Goal: Information Seeking & Learning: Learn about a topic

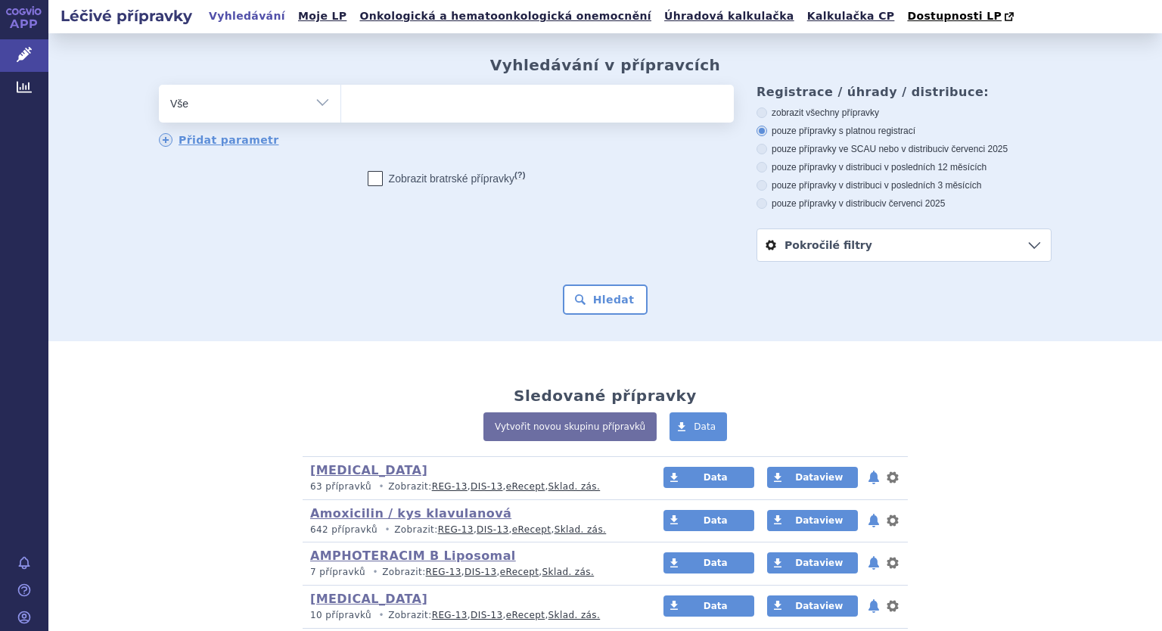
click at [318, 107] on select "Vše Přípravek/SUKL kód MAH VPOIS ATC/Aktivní látka Léková forma Síla" at bounding box center [249, 102] width 181 height 34
click at [318, 101] on select "Vše Přípravek/SUKL kód MAH VPOIS ATC/Aktivní látka Léková forma Síla" at bounding box center [249, 102] width 181 height 34
click at [315, 106] on select "Vše Přípravek/SUKL kód MAH VPOIS ATC/Aktivní látka Léková forma Síla" at bounding box center [249, 102] width 181 height 34
select select "filter-atc-group"
click at [159, 85] on select "Vše Přípravek/SUKL kód MAH VPOIS ATC/Aktivní látka Léková forma Síla" at bounding box center [249, 102] width 181 height 34
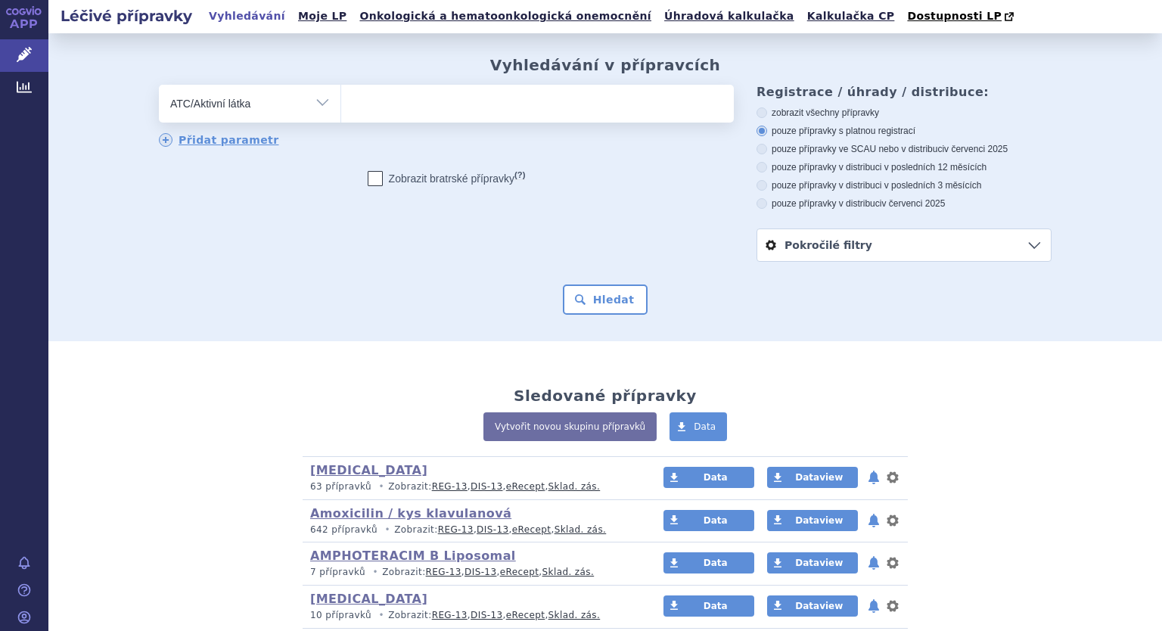
click at [386, 93] on ul at bounding box center [537, 101] width 392 height 32
click at [341, 93] on select at bounding box center [340, 103] width 1 height 38
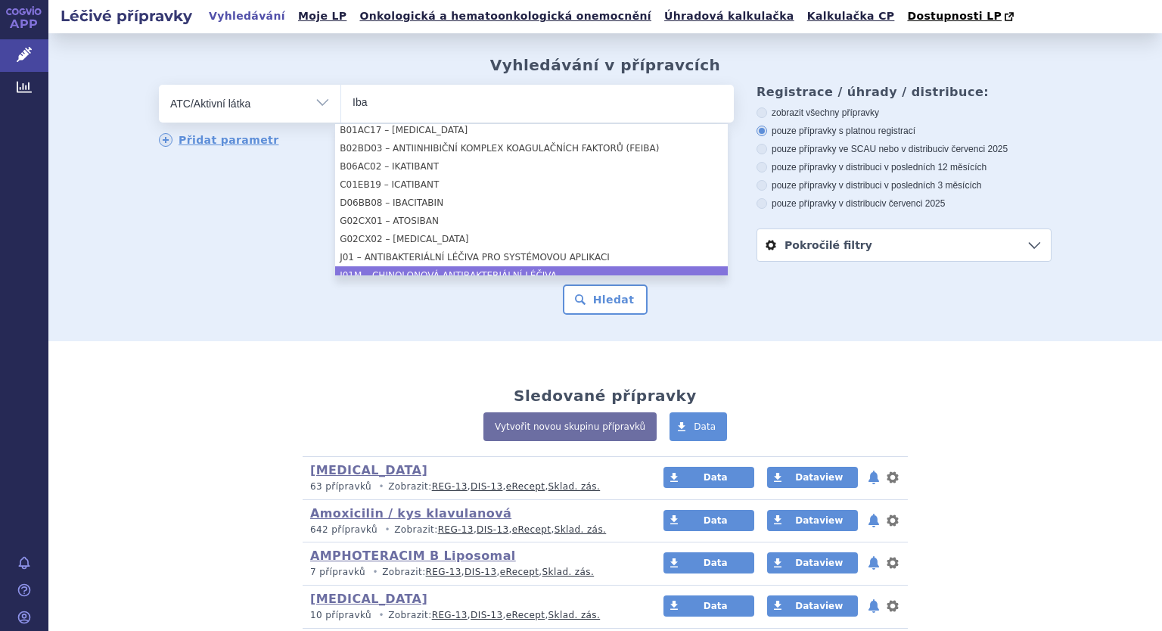
type input "Iba"
select select "J01M"
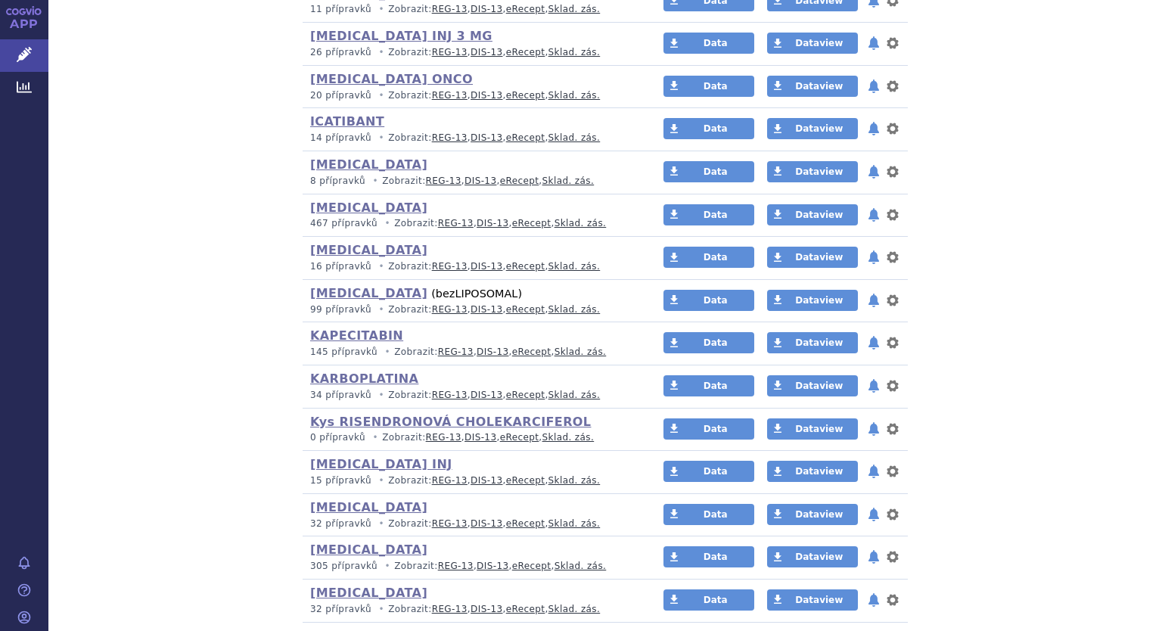
scroll to position [3171, 0]
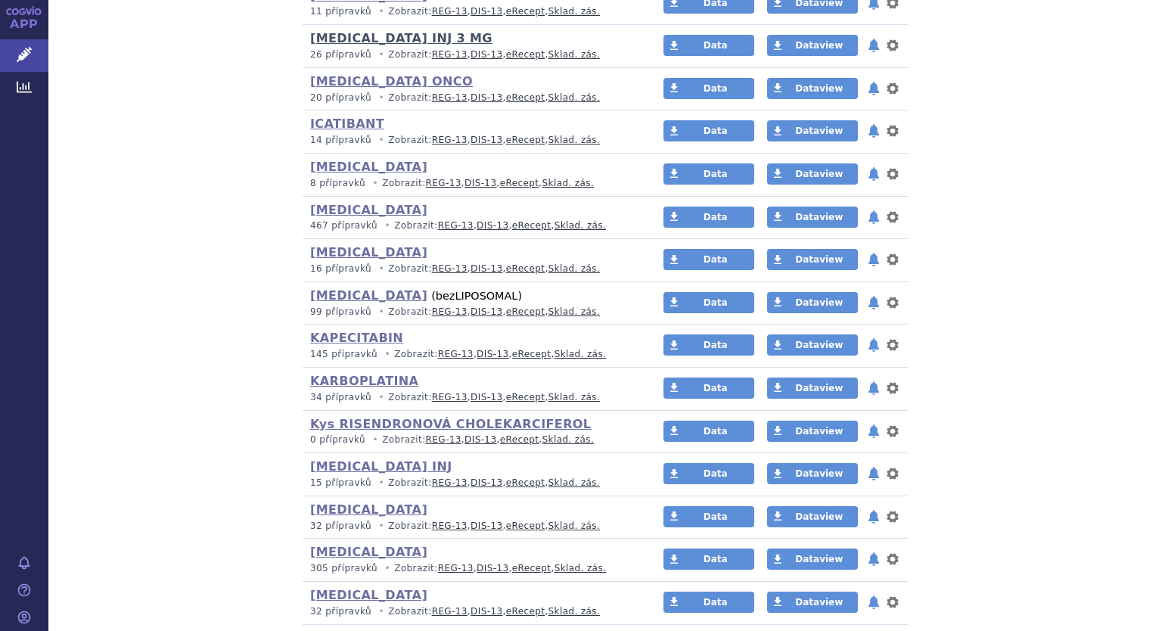
click at [379, 34] on link "[MEDICAL_DATA] INJ 3 MG" at bounding box center [401, 38] width 182 height 14
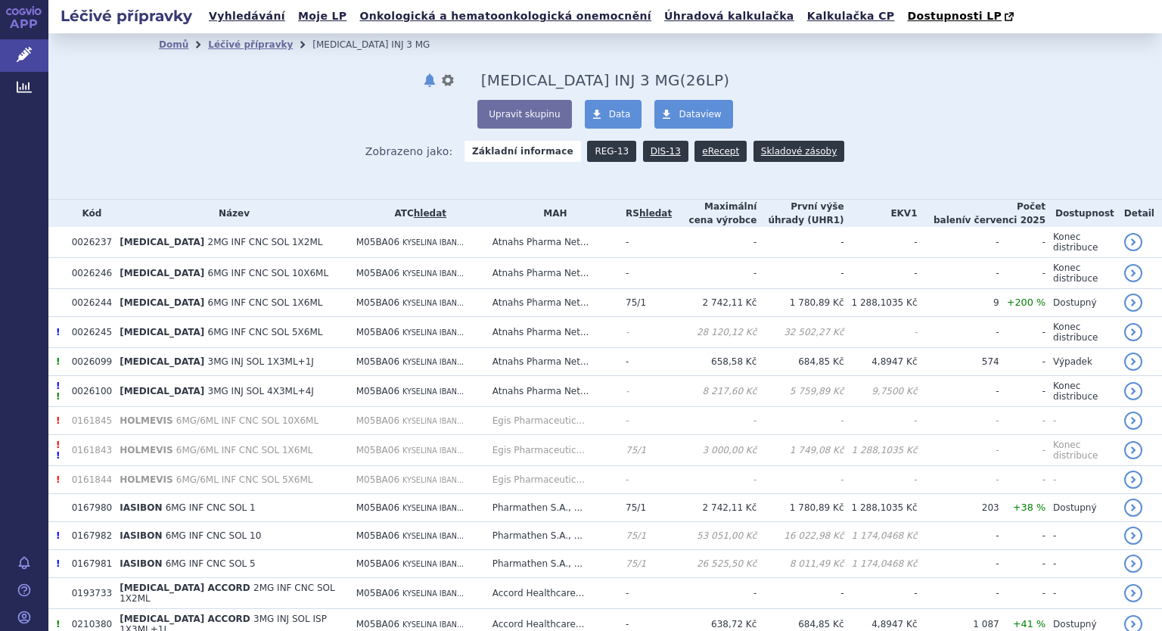
click at [602, 154] on link "REG-13" at bounding box center [611, 151] width 49 height 21
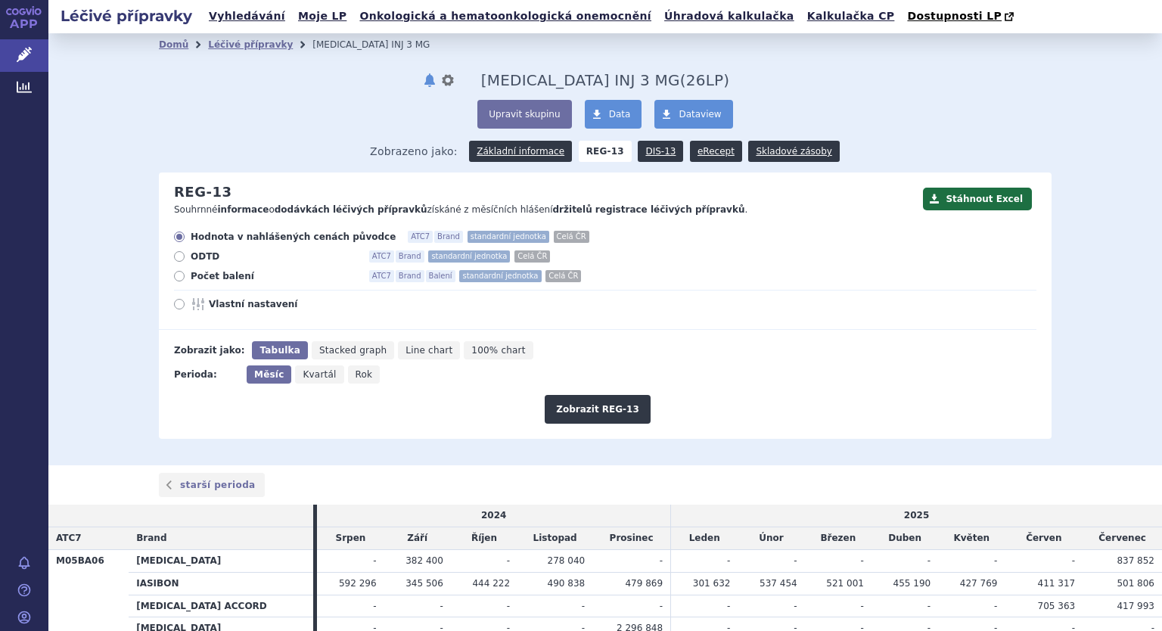
click at [178, 278] on icon at bounding box center [179, 276] width 11 height 11
click at [178, 278] on input "Počet balení ATC7 Brand Balení standardní jednotka Celá ČR" at bounding box center [180, 278] width 10 height 10
radio input "true"
click at [174, 306] on icon at bounding box center [179, 304] width 11 height 11
click at [175, 306] on input "Vlastní nastavení" at bounding box center [180, 306] width 10 height 10
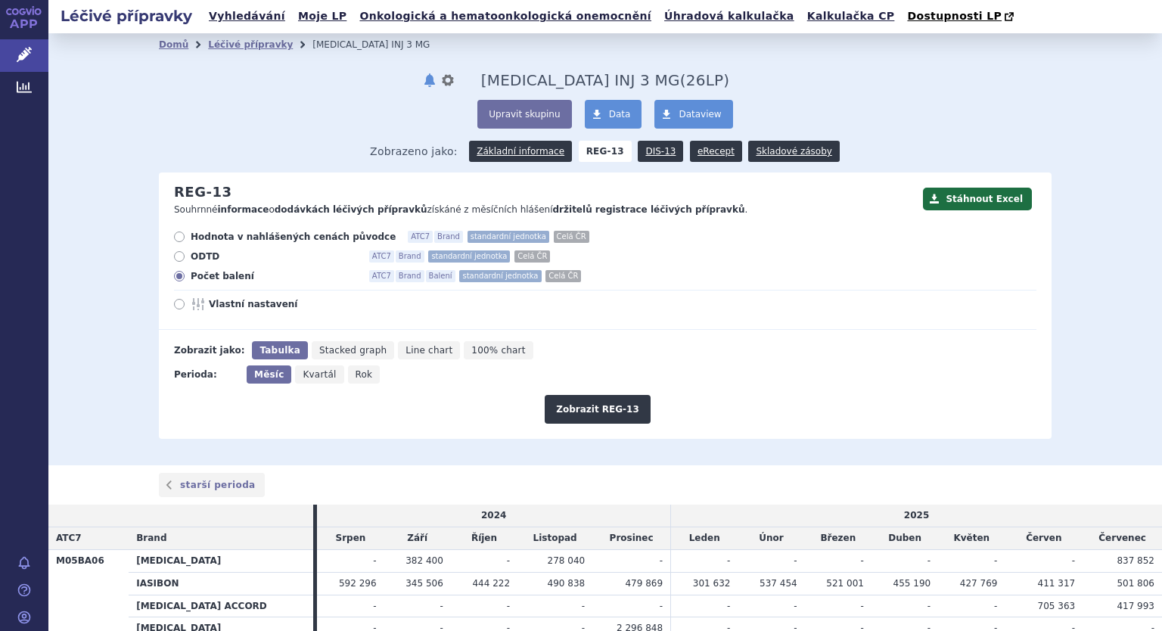
radio input "true"
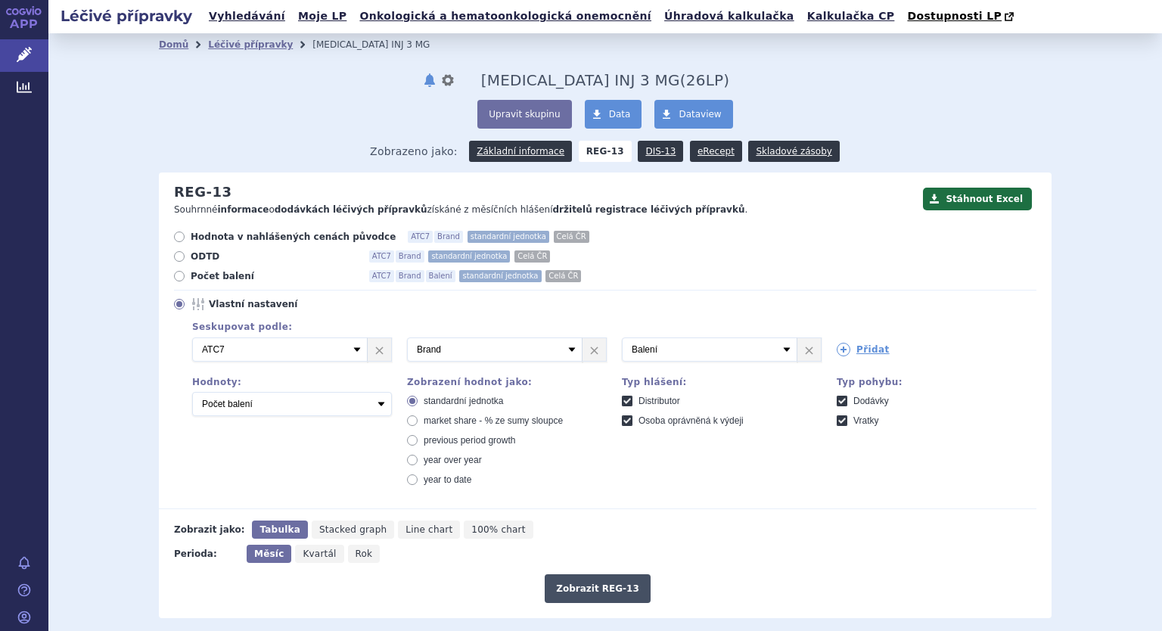
click at [587, 582] on button "Zobrazit REG-13" at bounding box center [597, 588] width 106 height 29
click at [293, 17] on link "Moje LP" at bounding box center [321, 16] width 57 height 20
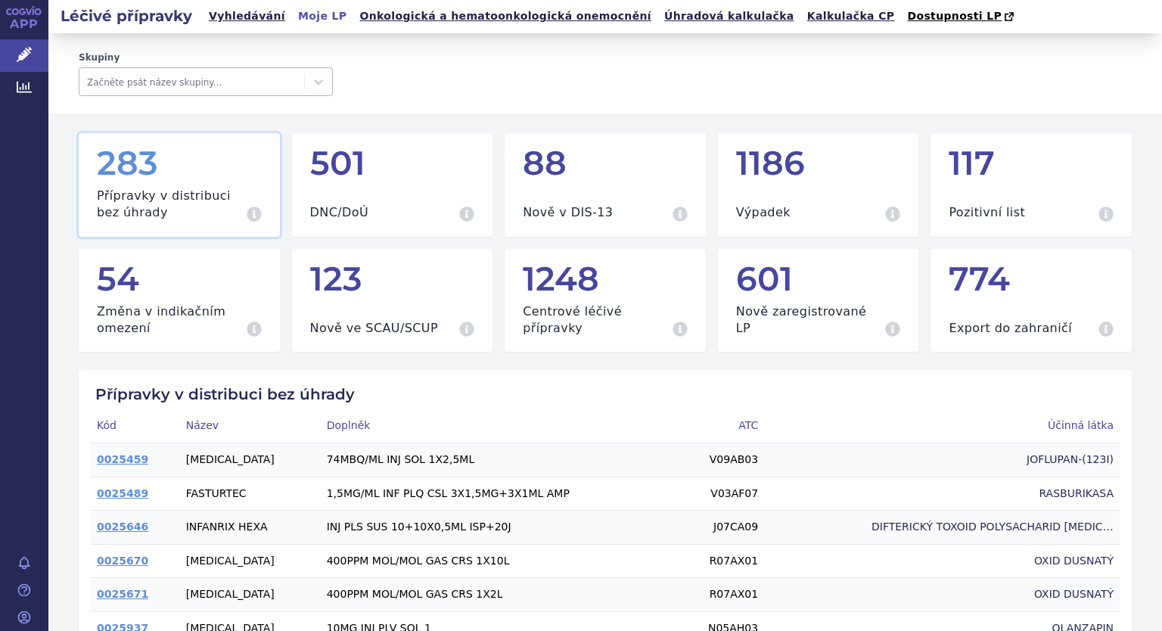
click at [156, 82] on div at bounding box center [191, 82] width 209 height 18
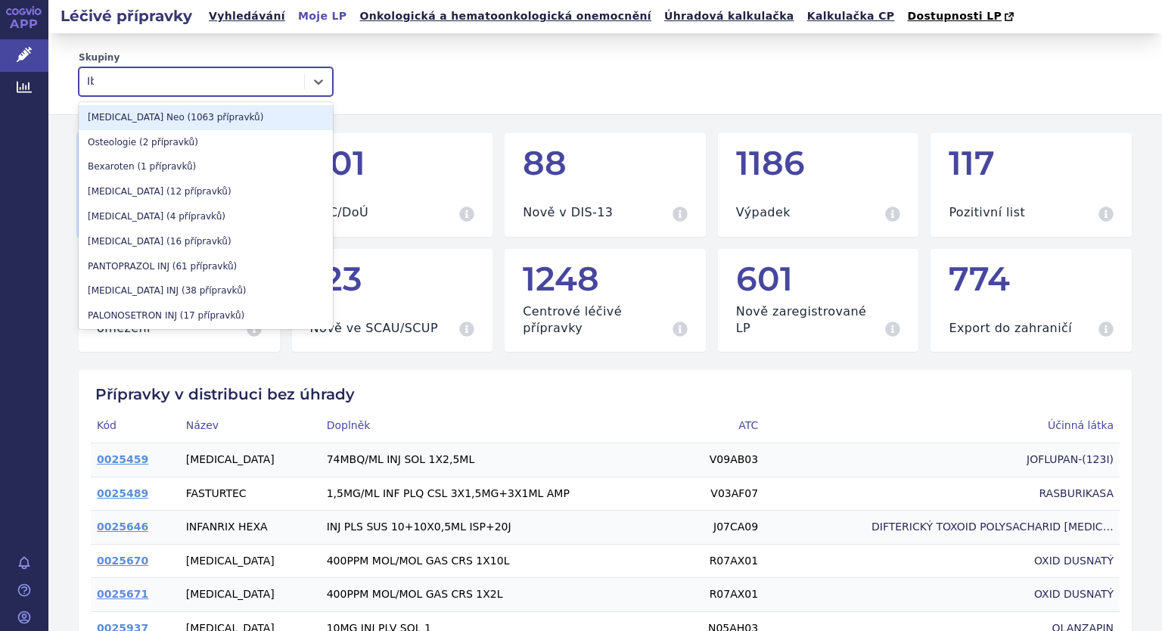
type input "Iba"
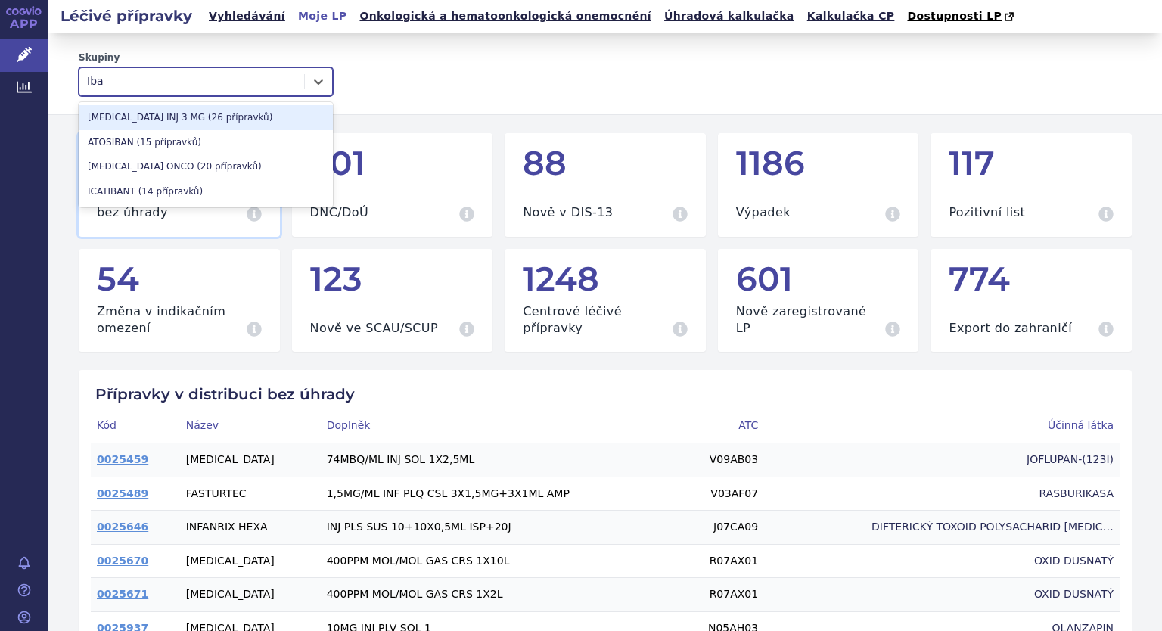
click at [158, 118] on div "[MEDICAL_DATA] INJ 3 MG (26 přípravků)" at bounding box center [206, 117] width 254 height 25
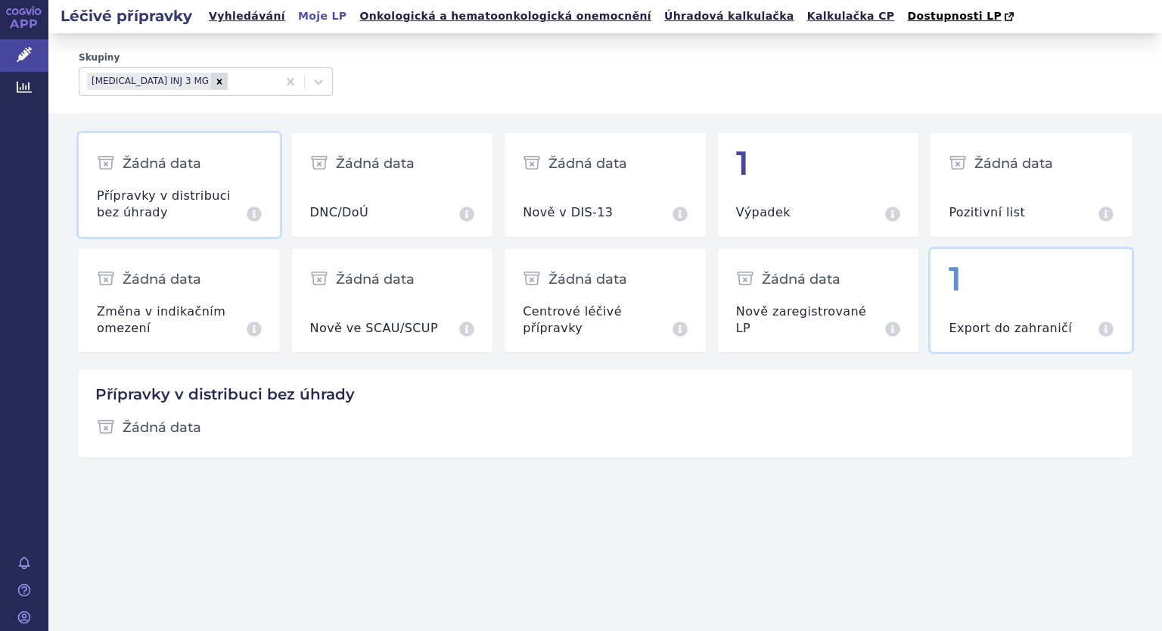
click at [1000, 289] on div "1" at bounding box center [1030, 279] width 165 height 36
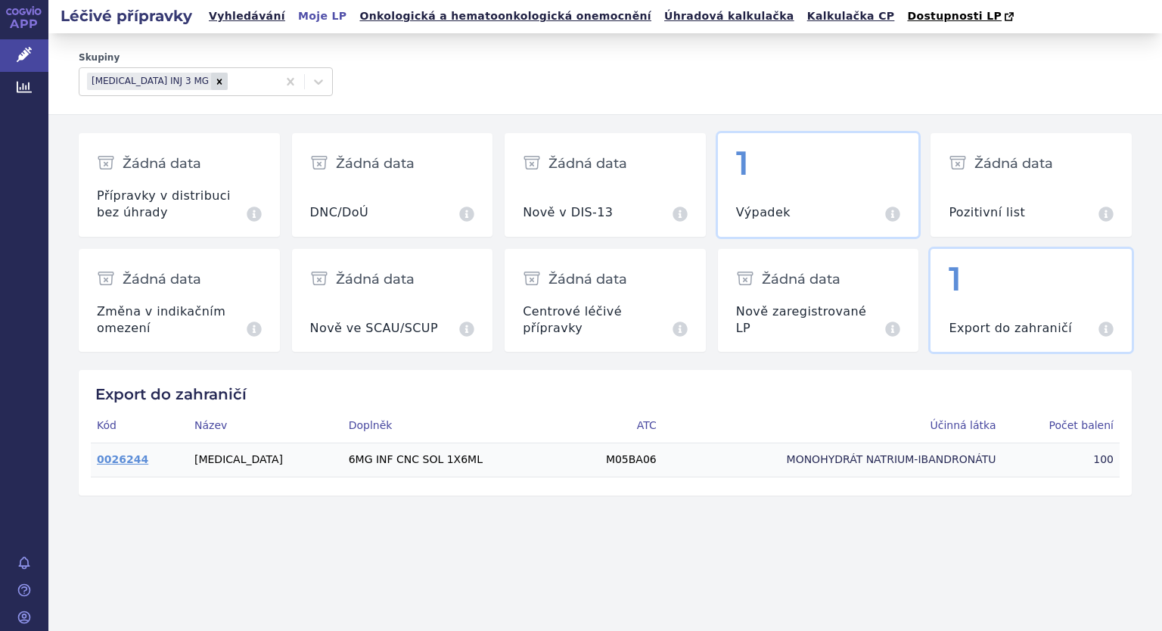
click at [810, 200] on div "Výpadek Všechny přípravky aktuálně splňující specifikaci" at bounding box center [818, 205] width 165 height 34
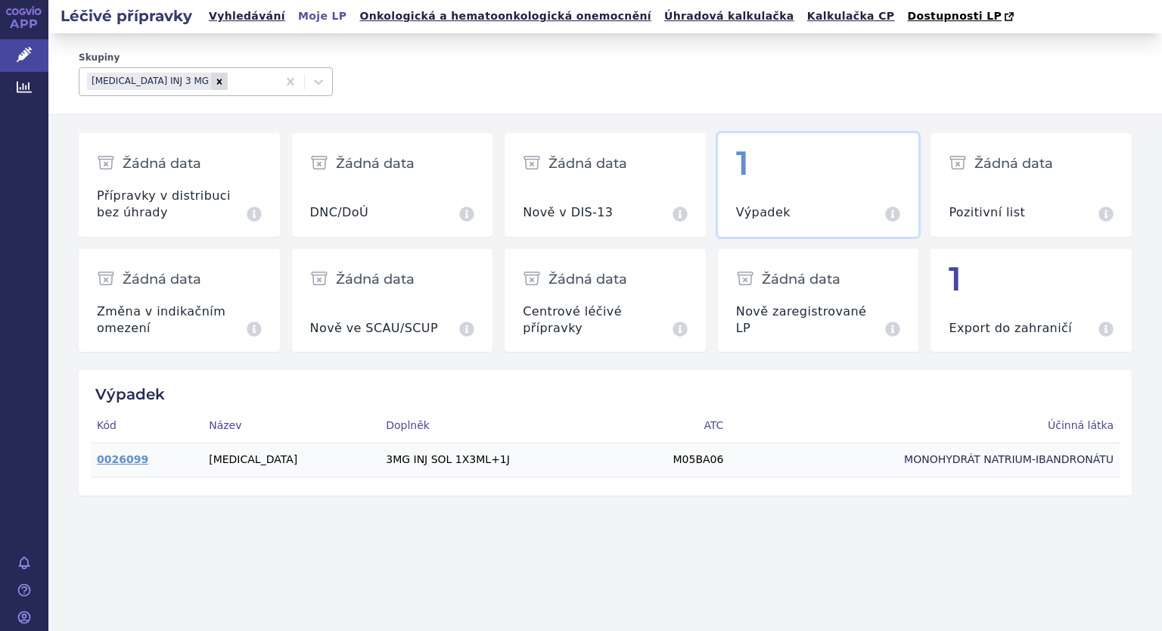
click at [225, 82] on div "Remove IBANDRONIC ACID INJ 3 MG" at bounding box center [219, 81] width 17 height 17
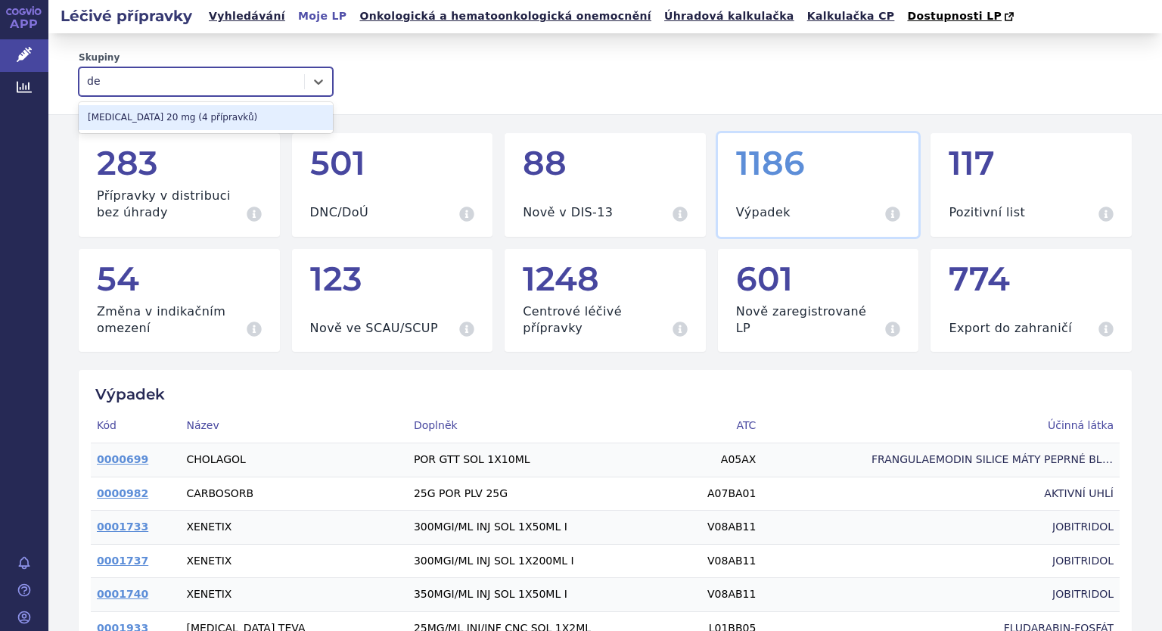
type input "d"
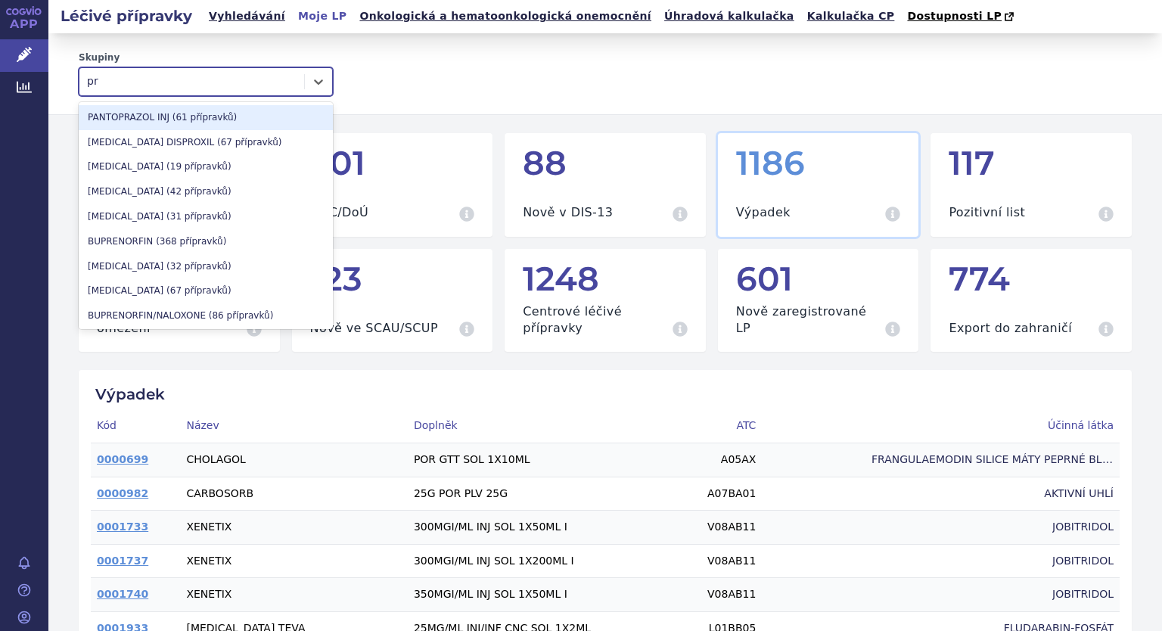
type input "p"
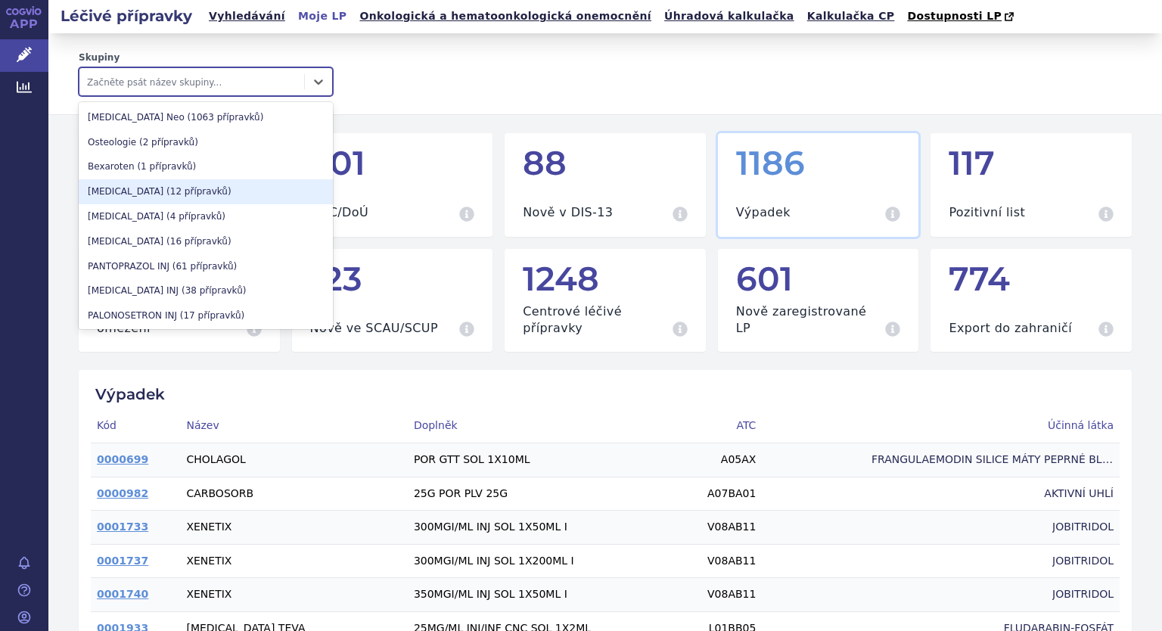
click at [143, 188] on div "[MEDICAL_DATA] (12 přípravků)" at bounding box center [206, 191] width 254 height 25
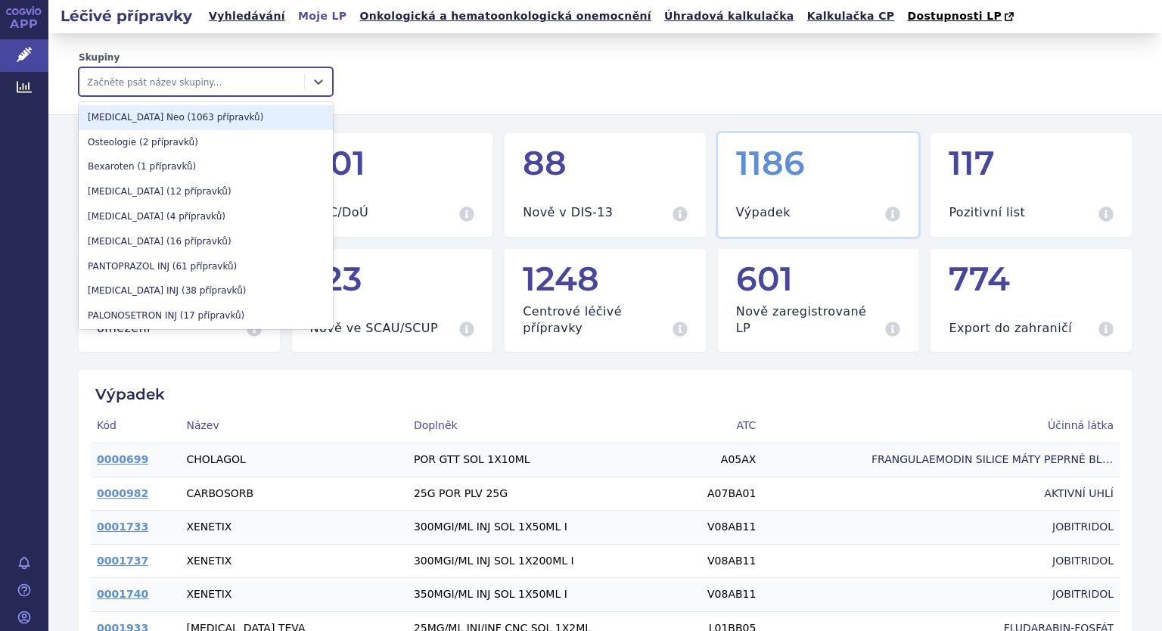
click at [287, 78] on div at bounding box center [191, 82] width 209 height 18
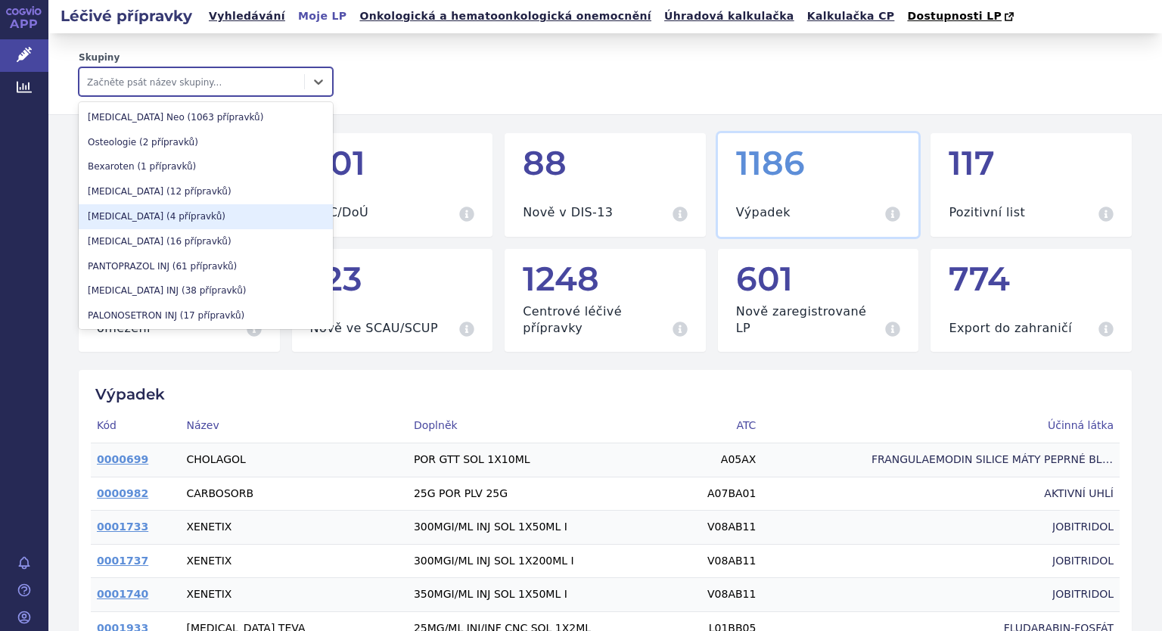
click at [114, 209] on div "[MEDICAL_DATA] (4 přípravků)" at bounding box center [206, 216] width 254 height 25
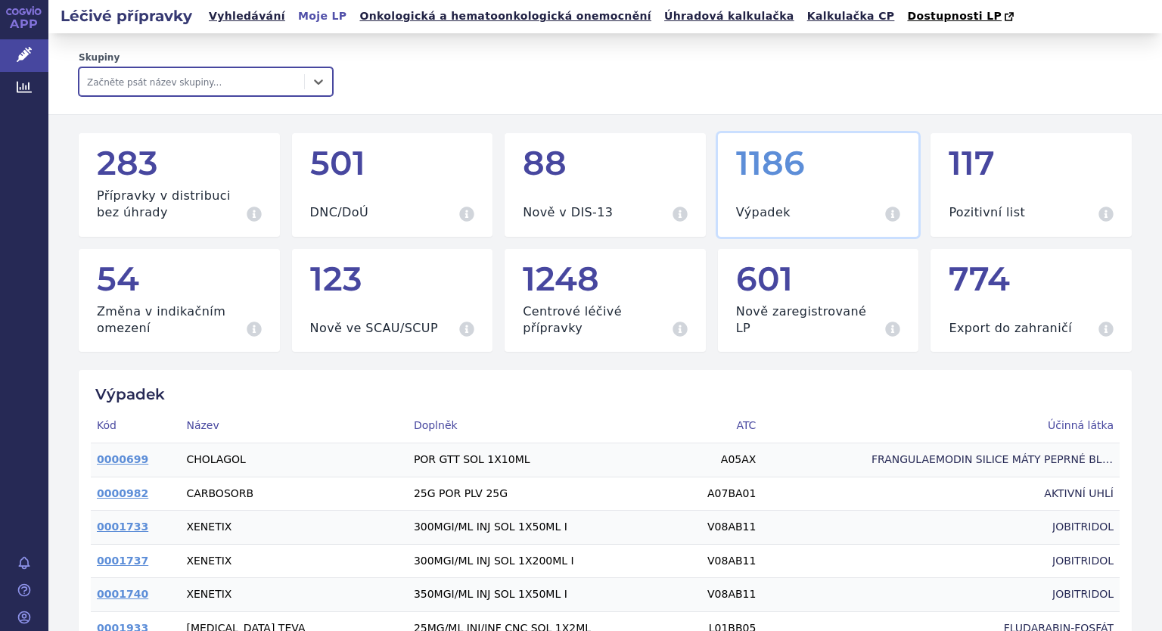
click at [191, 85] on div at bounding box center [191, 82] width 209 height 18
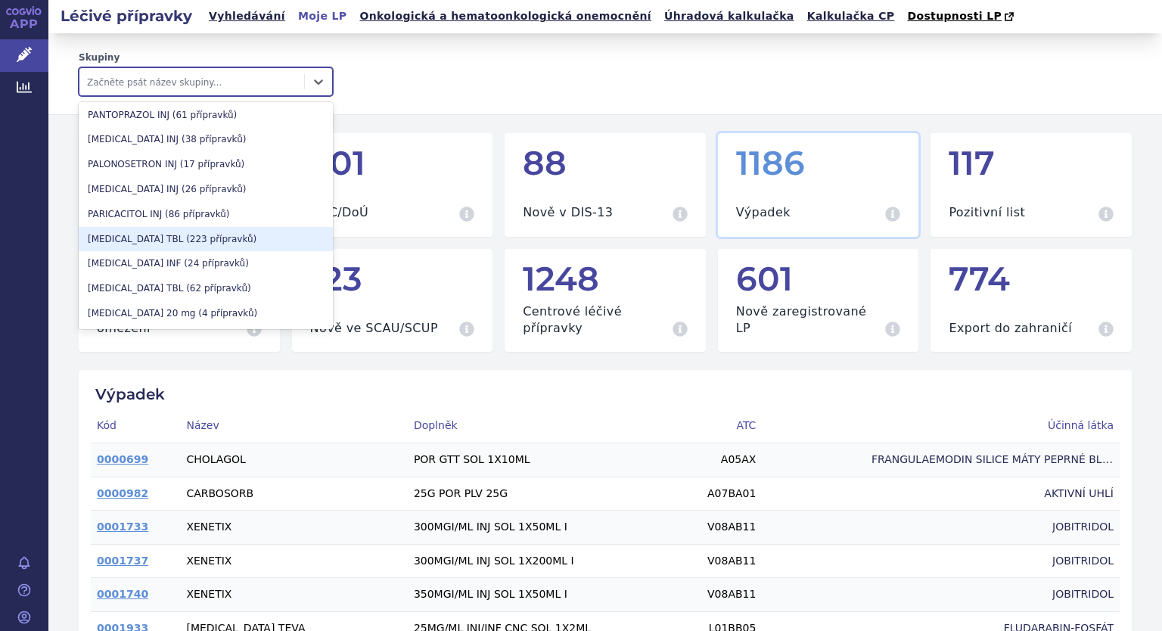
scroll to position [227, 0]
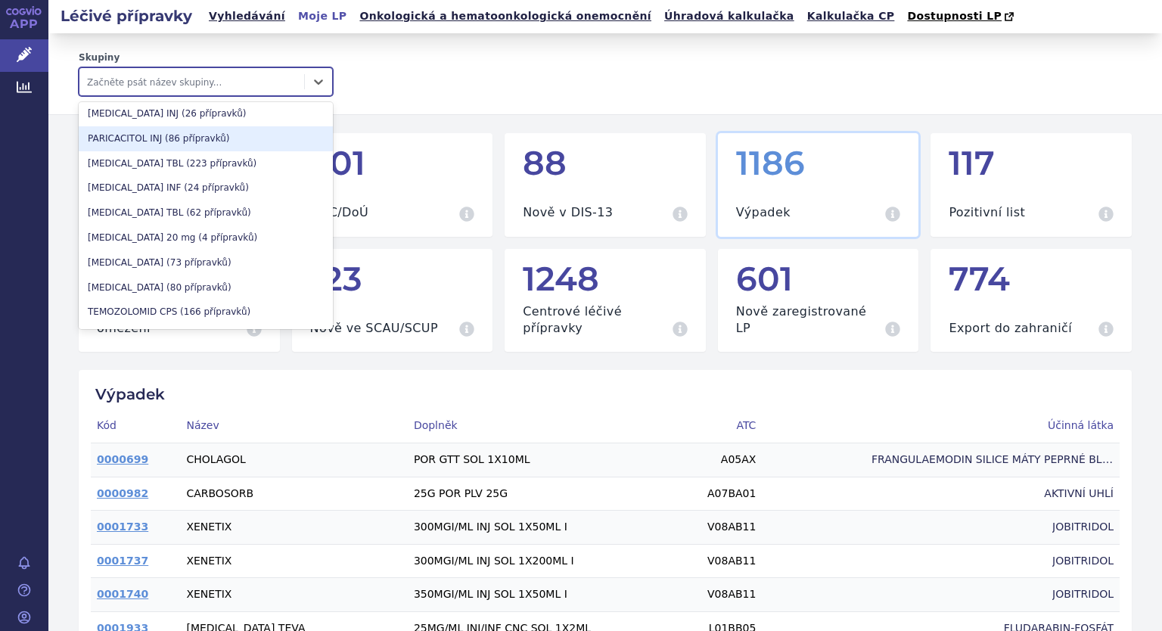
click at [131, 134] on div "PARICACITOL INJ (86 přípravků)" at bounding box center [206, 138] width 254 height 25
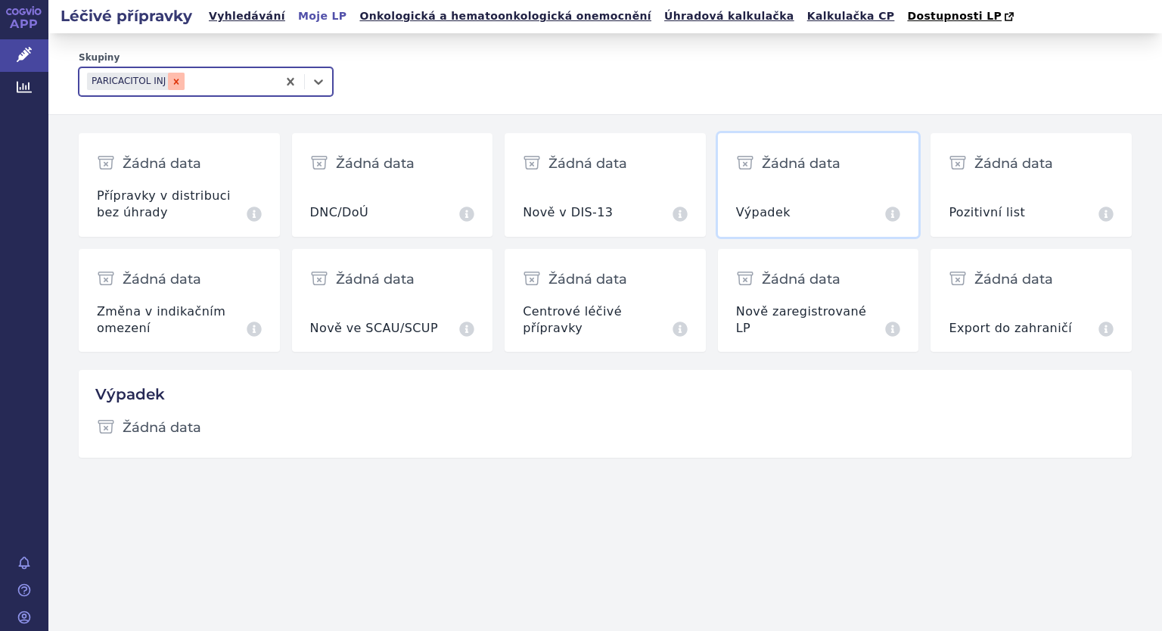
click at [174, 84] on icon "Remove PARICACITOL INJ" at bounding box center [176, 81] width 5 height 5
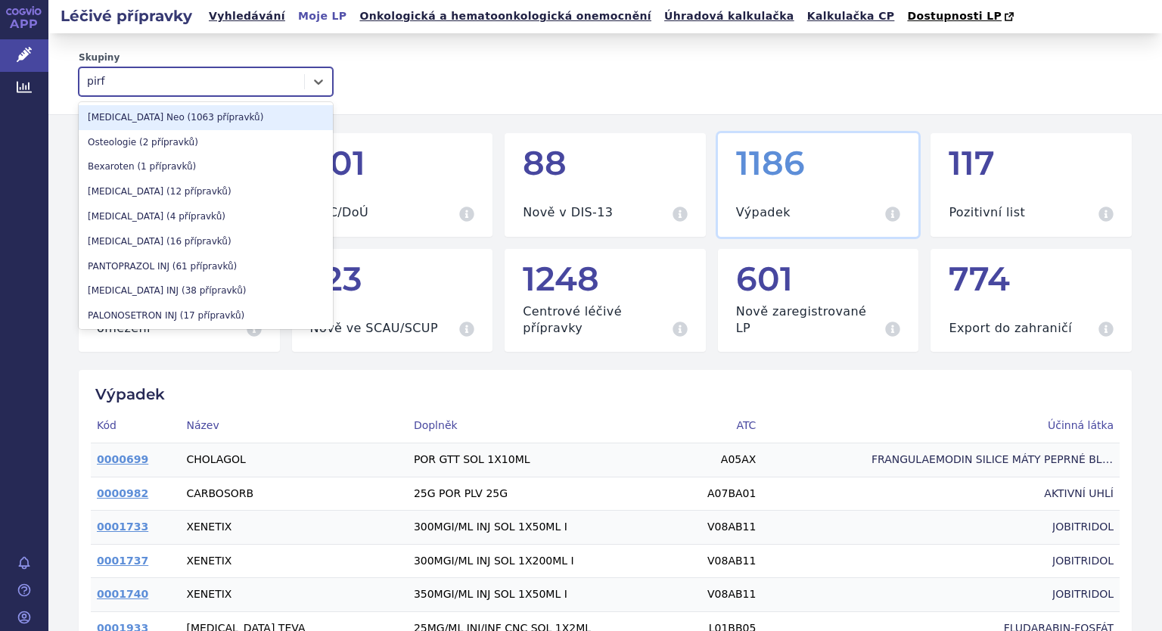
type input "pirfe"
